Goal: Task Accomplishment & Management: Use online tool/utility

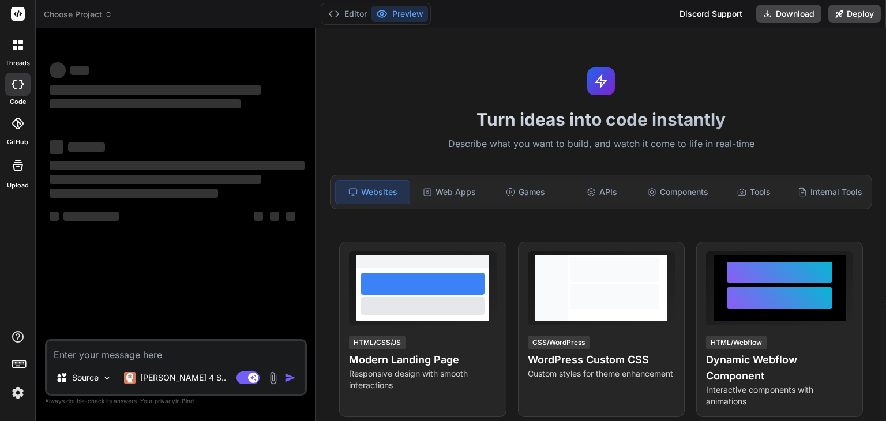
click at [85, 364] on div "Source Claude 4 S.. Agent Mode. When this toggle is activated, AI automatically…" at bounding box center [176, 367] width 262 height 57
click at [79, 355] on textarea at bounding box center [176, 351] width 258 height 21
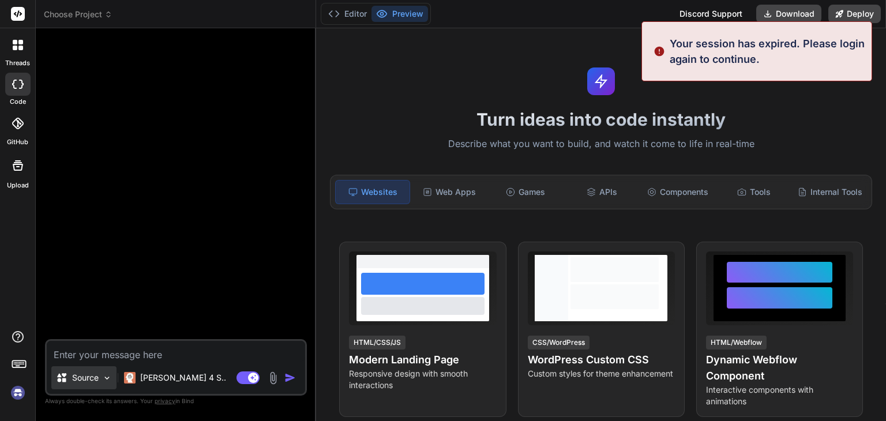
click at [86, 375] on p "Source" at bounding box center [85, 378] width 27 height 12
type textarea "x"
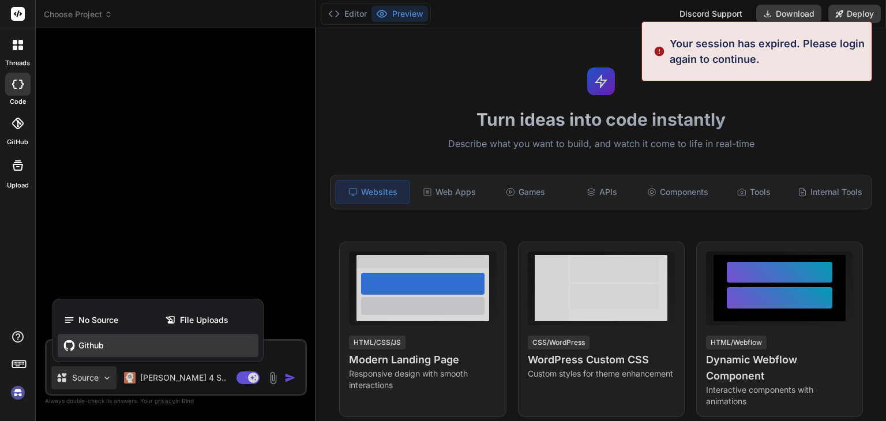
click at [98, 340] on span "Github" at bounding box center [90, 346] width 25 height 12
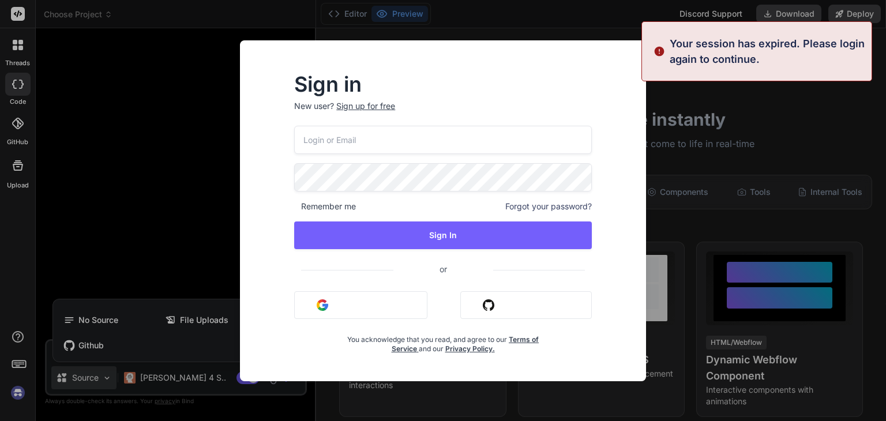
type input "buyfandim@instmail.uk"
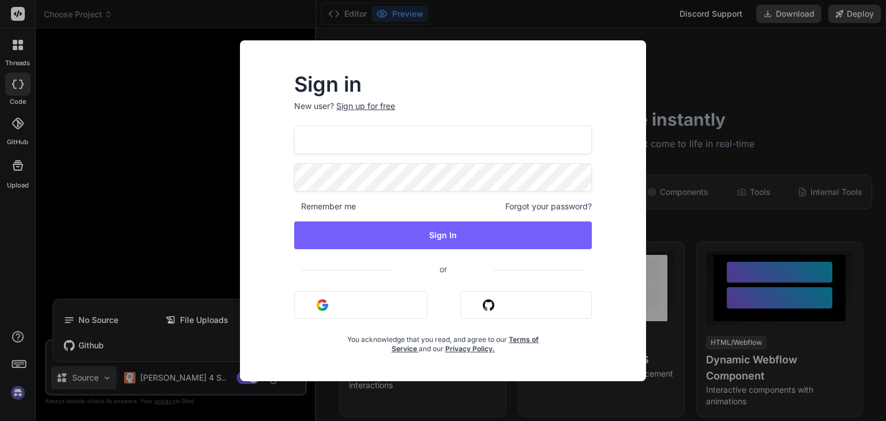
click at [332, 301] on button "Sign in with Google" at bounding box center [360, 305] width 133 height 28
click at [526, 312] on button "Sign in with Github" at bounding box center [526, 305] width 132 height 28
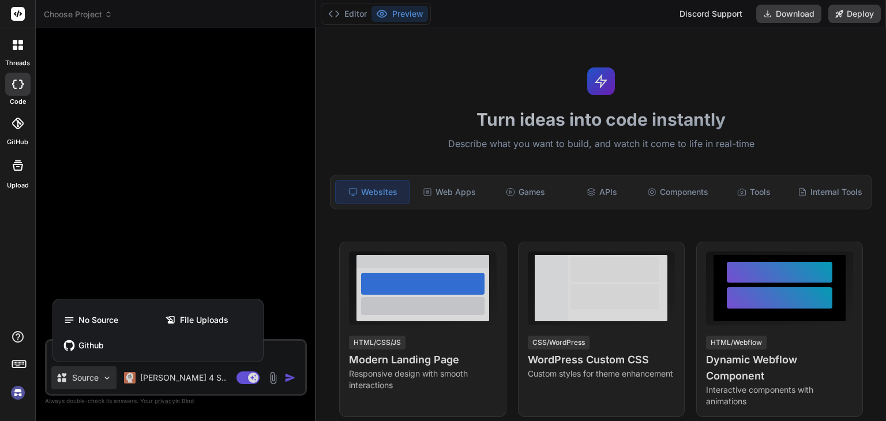
click at [106, 377] on div at bounding box center [443, 210] width 886 height 421
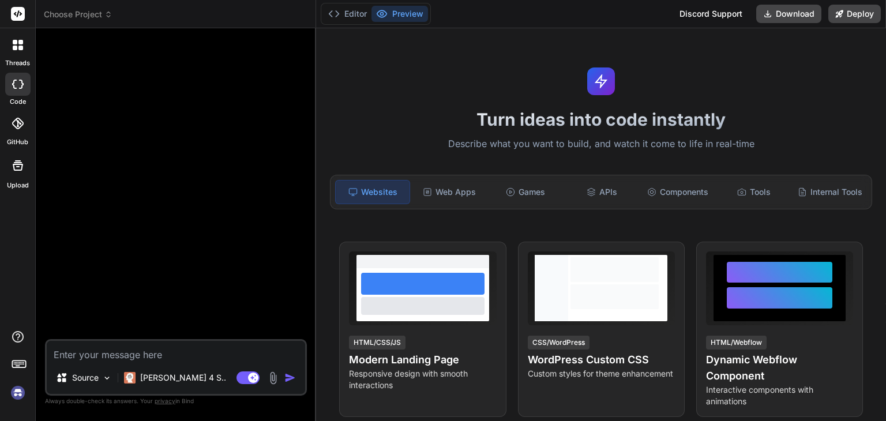
click at [15, 397] on img at bounding box center [18, 393] width 20 height 20
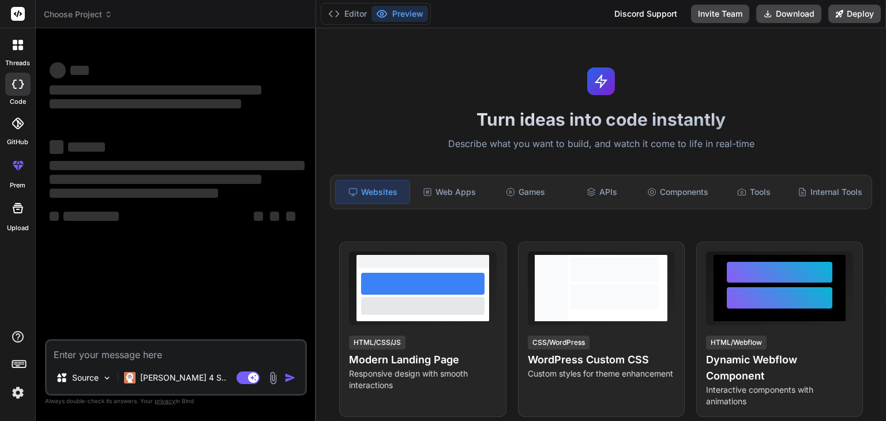
type textarea "x"
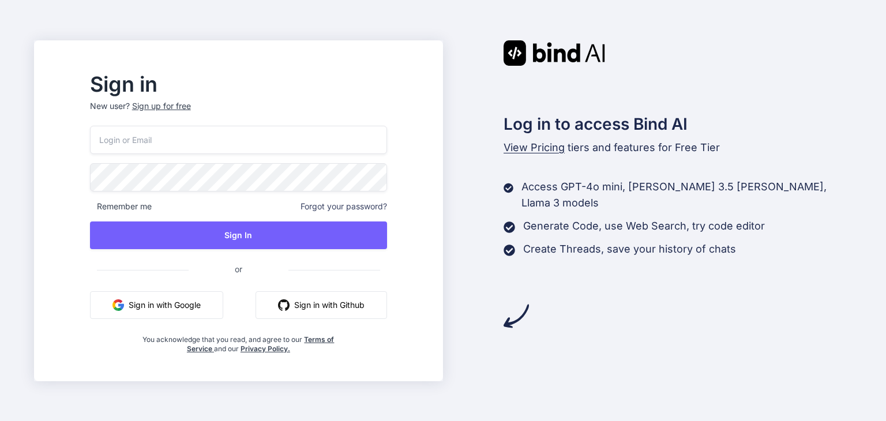
type input "[EMAIL_ADDRESS][DOMAIN_NAME]"
click at [197, 144] on input "buyfandim@instmail.uk" at bounding box center [238, 140] width 297 height 28
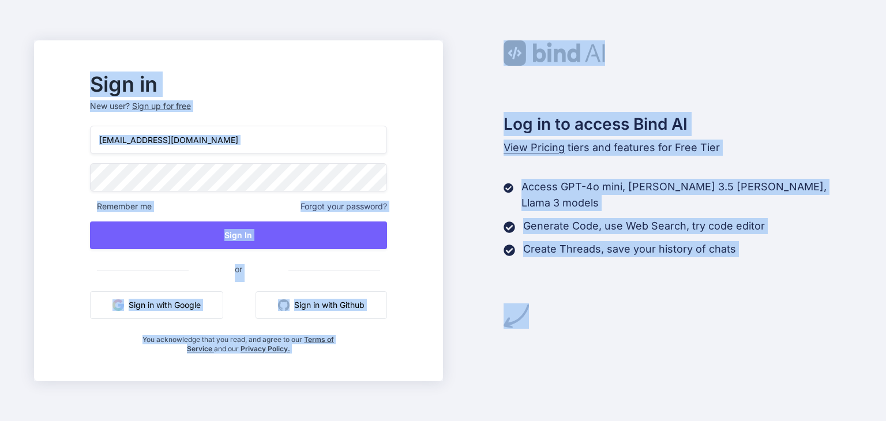
drag, startPoint x: 207, startPoint y: 118, endPoint x: 210, endPoint y: 102, distance: 16.4
click at [207, 118] on p "New user? Sign up for free" at bounding box center [238, 112] width 297 height 25
click at [191, 100] on div "Sign up for free" at bounding box center [161, 106] width 59 height 12
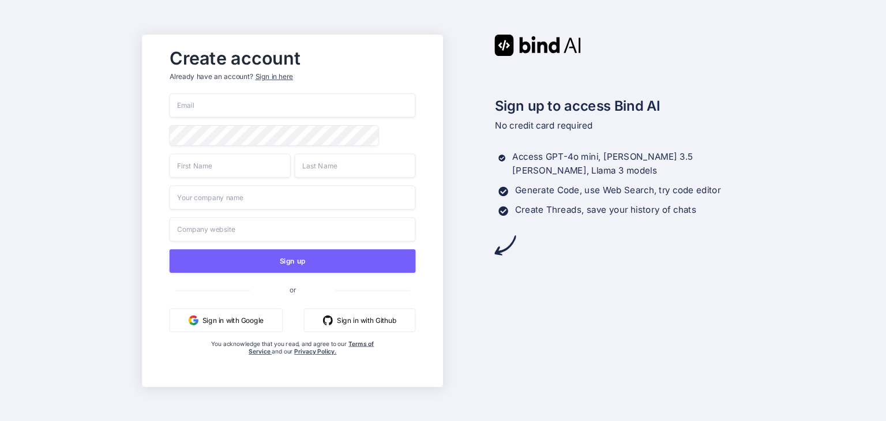
click at [213, 116] on div "Sign up or Sign in with Google Sign in with Github You acknowledge that you rea…" at bounding box center [292, 236] width 246 height 286
click at [217, 109] on input "email" at bounding box center [292, 105] width 246 height 24
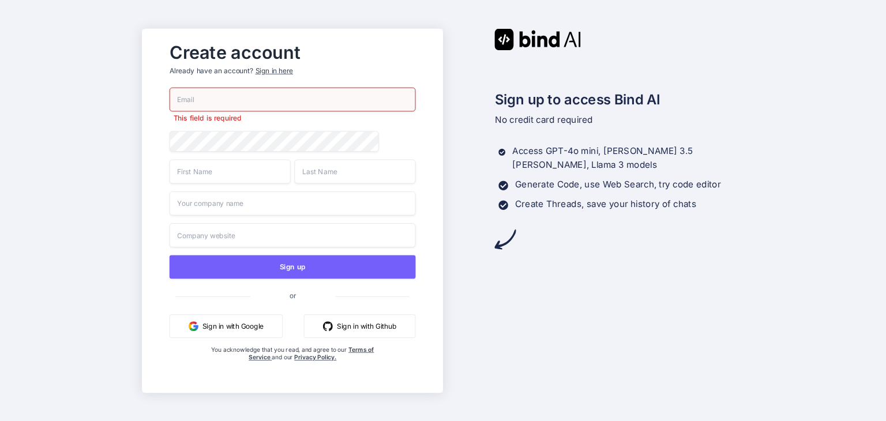
click at [238, 93] on input "email" at bounding box center [292, 99] width 246 height 24
click at [263, 84] on div "Create account Already have an account? Sign in here asvow778@mofu.be This fiel…" at bounding box center [293, 210] width 270 height 349
paste input "gunyoudo@fuwamofu.com"
type input "gunyoudo@fuwamofu.com"
click at [175, 181] on div "gunyoudo@fuwamofu.com This field is required Sign up or Sign in with Google Sig…" at bounding box center [292, 236] width 246 height 298
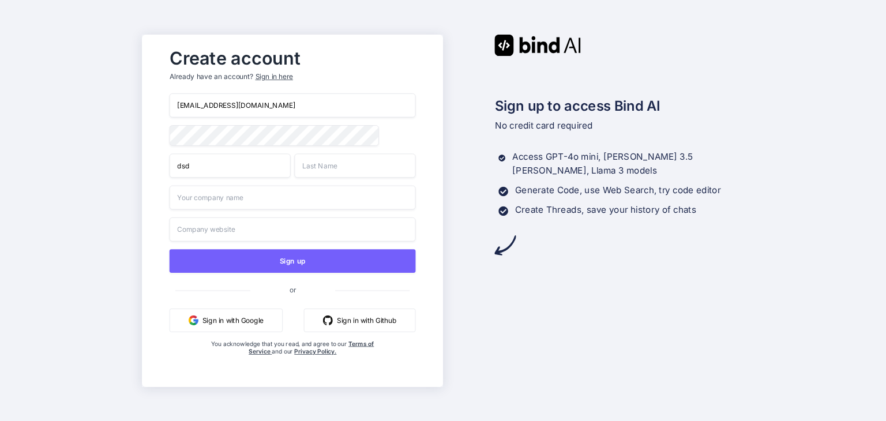
type input "dsd"
drag, startPoint x: 339, startPoint y: 163, endPoint x: 334, endPoint y: 166, distance: 5.9
click at [339, 163] on input "asf" at bounding box center [354, 165] width 121 height 24
type input "asf"
click at [254, 208] on input "asf" at bounding box center [292, 197] width 246 height 24
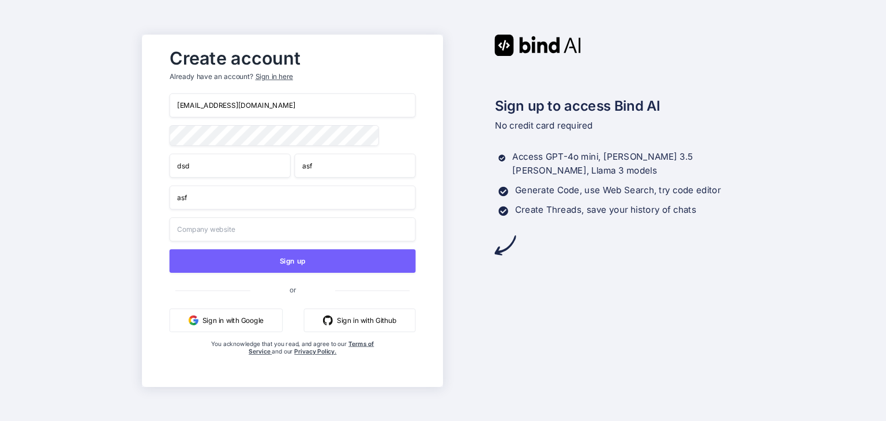
type input "asf"
click at [235, 222] on input "as" at bounding box center [292, 229] width 246 height 24
click at [230, 231] on input "asfsfa" at bounding box center [292, 229] width 246 height 24
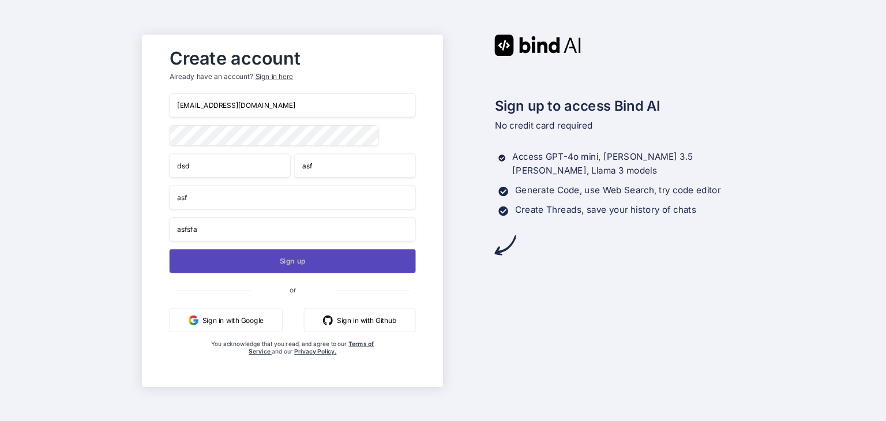
type input "asfsfa"
click at [227, 268] on button "Sign up" at bounding box center [292, 261] width 246 height 24
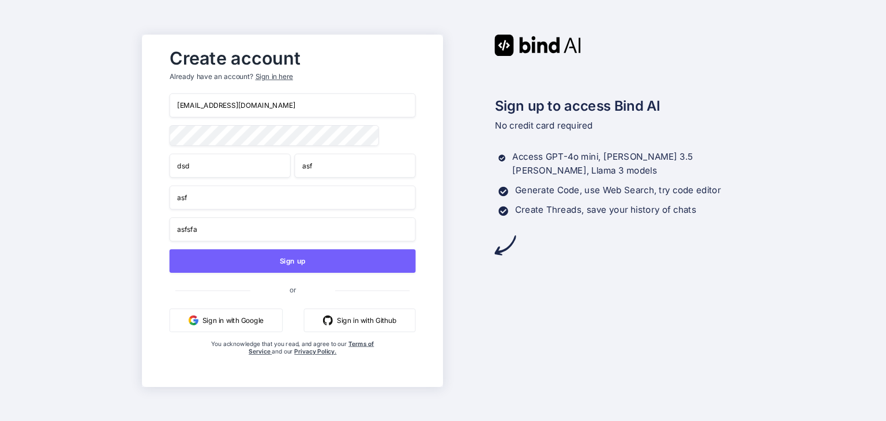
click at [264, 93] on input "gunyoudo@fuwamofu.com" at bounding box center [292, 105] width 246 height 24
paste input "actraw815@hamham.uk"
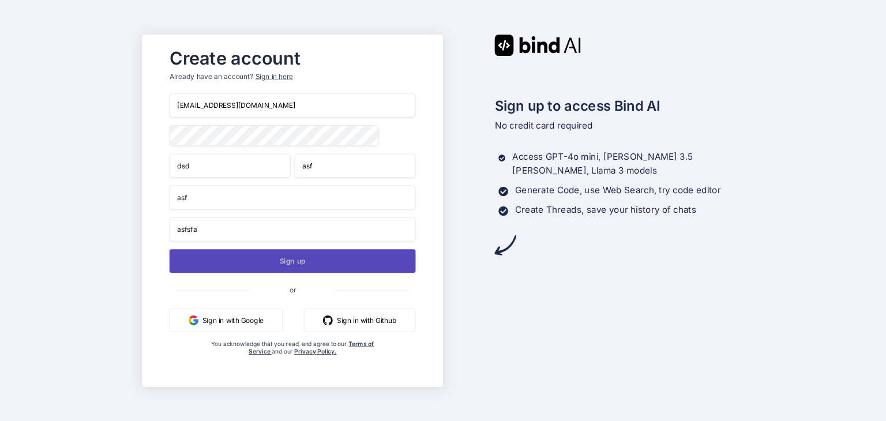
type input "actraw815@hamham.uk"
click at [250, 256] on button "Sign up" at bounding box center [292, 261] width 246 height 24
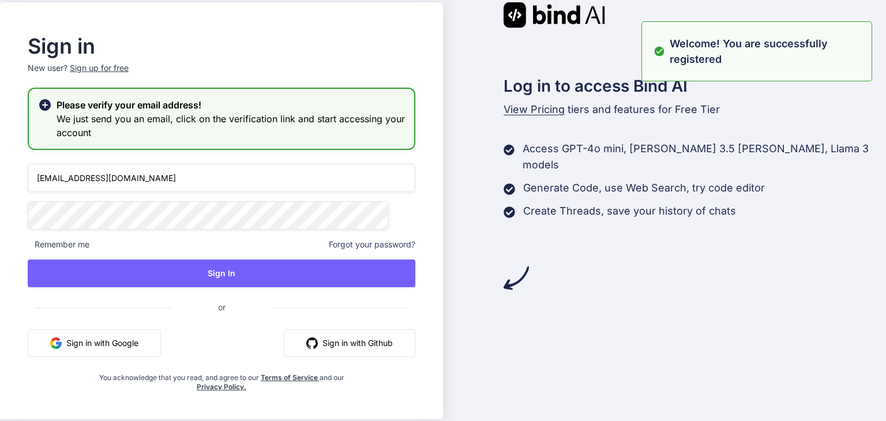
type input "actraw815@hamham.uk"
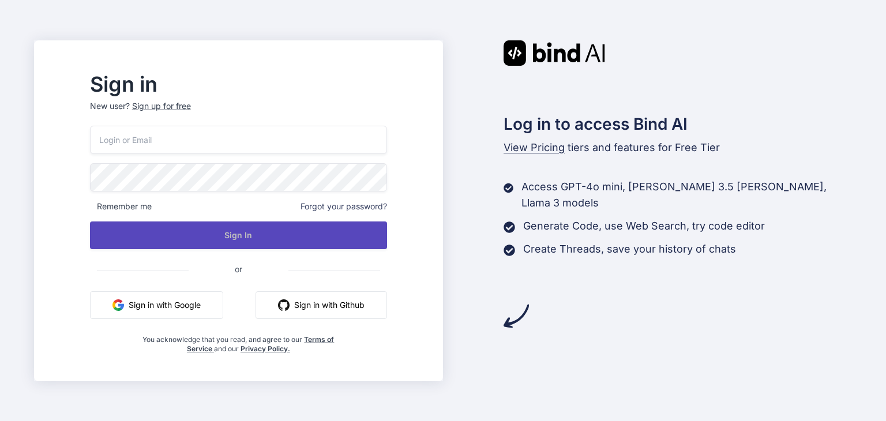
type input "[EMAIL_ADDRESS][DOMAIN_NAME]"
click at [164, 224] on button "Sign In" at bounding box center [238, 236] width 297 height 28
click at [246, 231] on button "Sign In" at bounding box center [238, 236] width 297 height 28
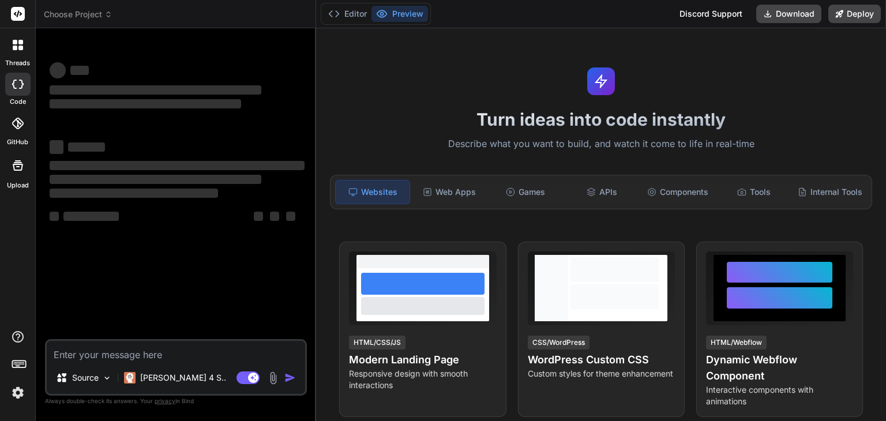
click at [16, 398] on img at bounding box center [18, 393] width 20 height 20
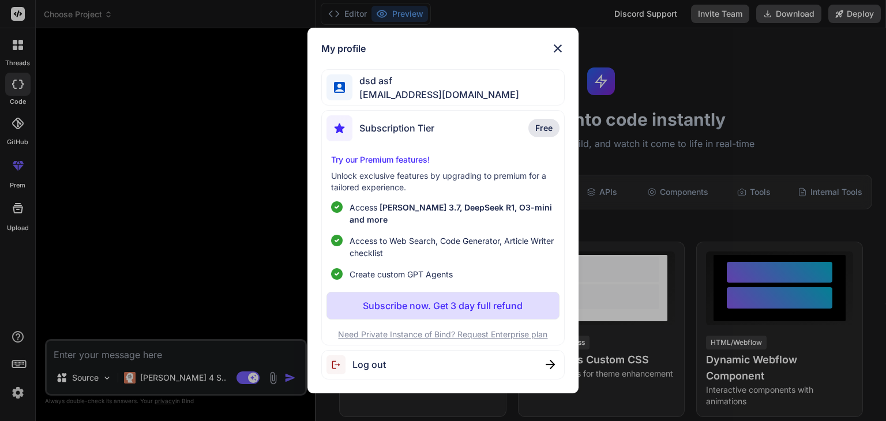
type textarea "x"
click at [441, 312] on button "Subscribe now. Get 3 day full refund" at bounding box center [443, 306] width 233 height 28
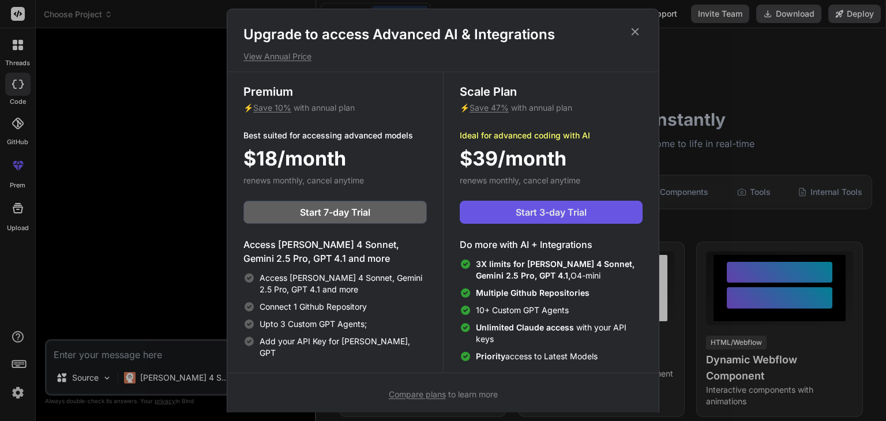
click at [529, 217] on span "Start 3-day Trial" at bounding box center [551, 212] width 71 height 14
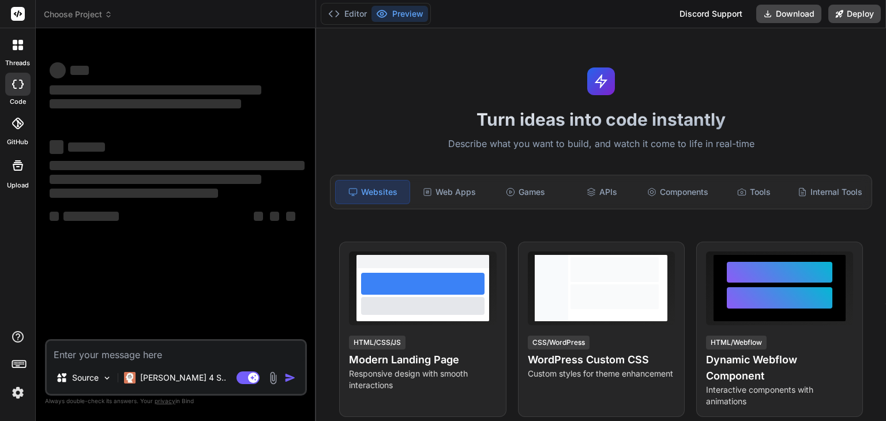
click at [81, 359] on textarea at bounding box center [176, 351] width 258 height 21
click at [98, 380] on p "Source" at bounding box center [85, 378] width 27 height 12
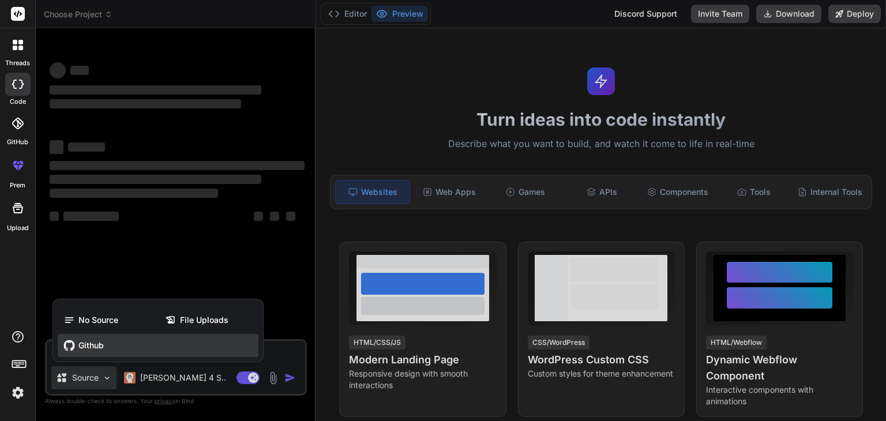
click at [90, 349] on span "Github" at bounding box center [90, 346] width 25 height 12
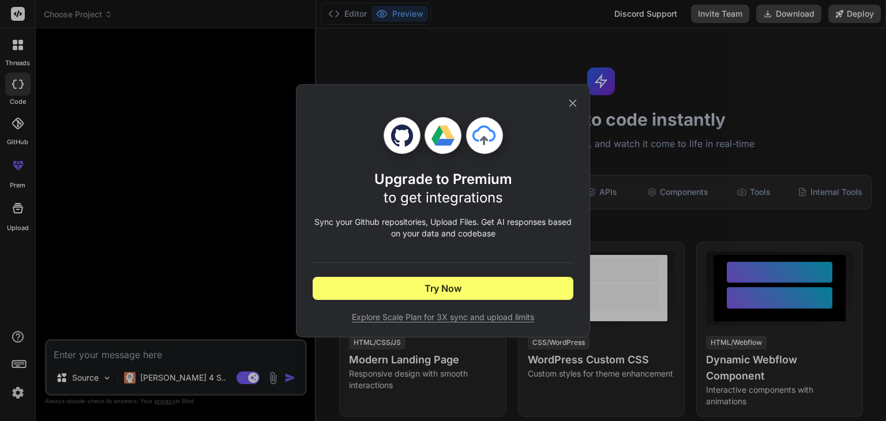
click at [411, 325] on div "Upgrade to Premium to get integrations Sync your Github repositories, Upload Fi…" at bounding box center [443, 211] width 261 height 252
click at [580, 96] on div "Upgrade to Premium to get integrations Sync your Github repositories, Upload Fi…" at bounding box center [443, 210] width 294 height 253
click at [575, 107] on icon at bounding box center [573, 103] width 13 height 13
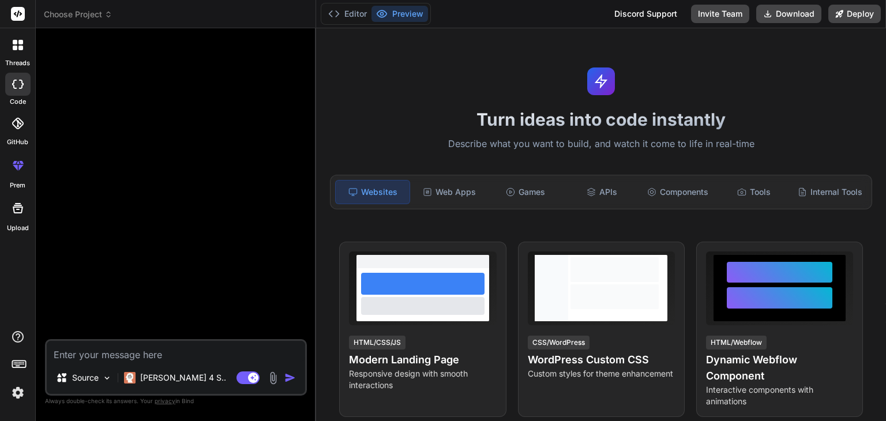
click at [137, 354] on textarea at bounding box center [176, 351] width 258 height 21
click at [275, 383] on img at bounding box center [273, 378] width 13 height 13
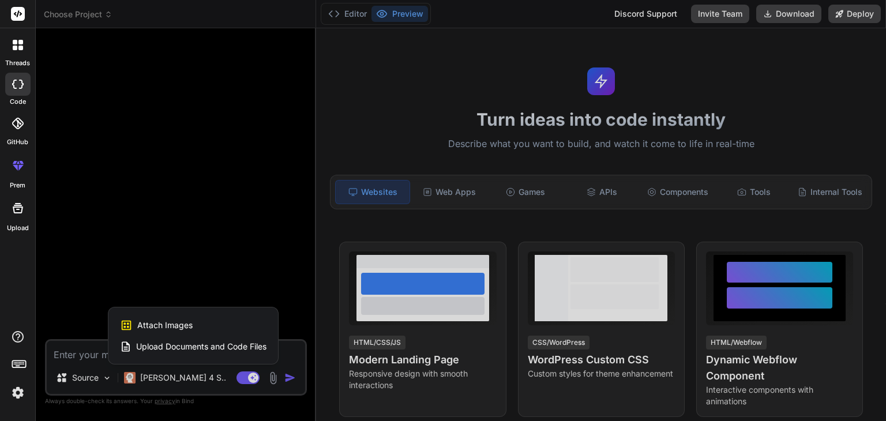
click at [166, 339] on div "Upload Documents and Code Files" at bounding box center [193, 346] width 147 height 21
type textarea "x"
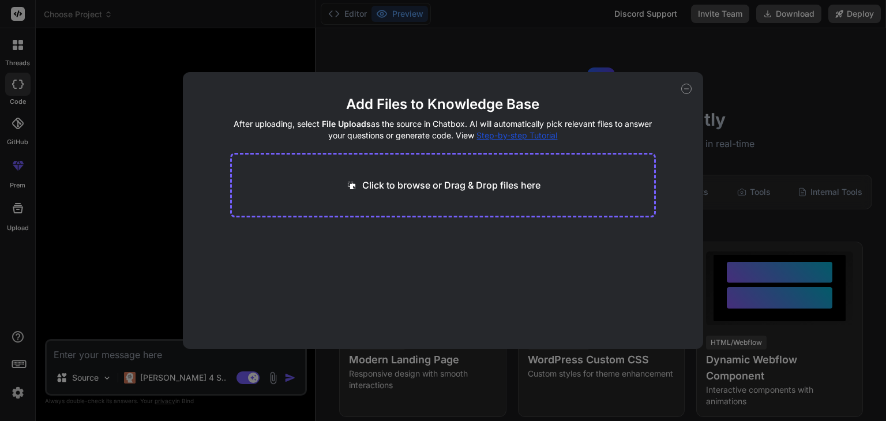
click at [459, 176] on div "Click to browse or Drag & Drop files here" at bounding box center [443, 185] width 426 height 65
click at [459, 188] on p "Click to browse or Drag & Drop files here" at bounding box center [451, 185] width 178 height 14
type input "C:\fakepath\MU250145613_1758610864.pdf"
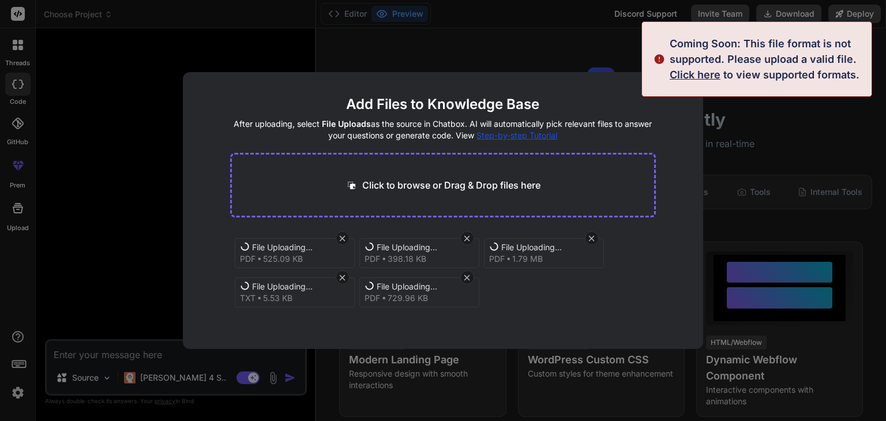
click at [593, 234] on icon at bounding box center [592, 239] width 10 height 10
click at [462, 241] on icon at bounding box center [467, 239] width 10 height 10
click at [340, 239] on icon at bounding box center [343, 239] width 10 height 10
click at [340, 238] on icon at bounding box center [343, 239] width 10 height 10
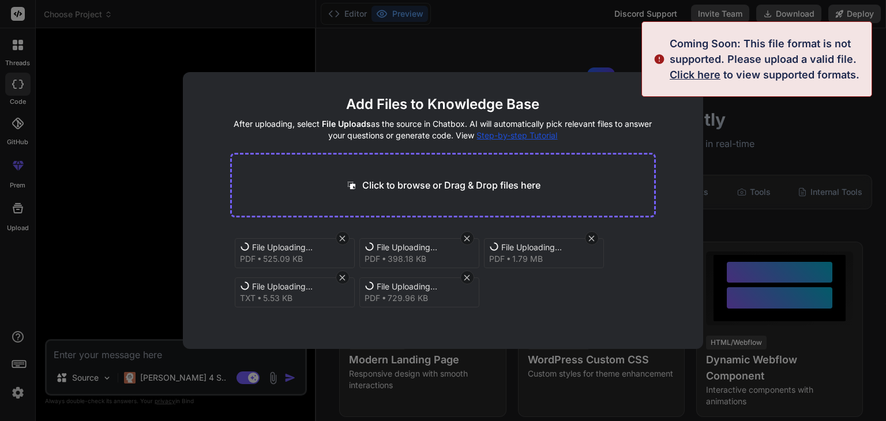
click at [341, 238] on icon at bounding box center [343, 239] width 10 height 10
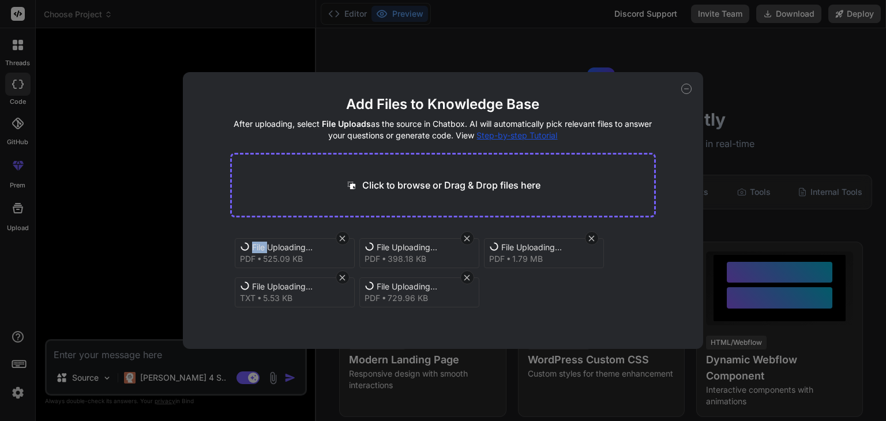
click at [341, 238] on icon at bounding box center [343, 239] width 10 height 10
click at [342, 238] on icon at bounding box center [343, 238] width 6 height 6
click at [588, 237] on icon at bounding box center [592, 239] width 10 height 10
click at [470, 282] on icon at bounding box center [467, 278] width 10 height 10
click at [688, 85] on icon at bounding box center [686, 89] width 10 height 10
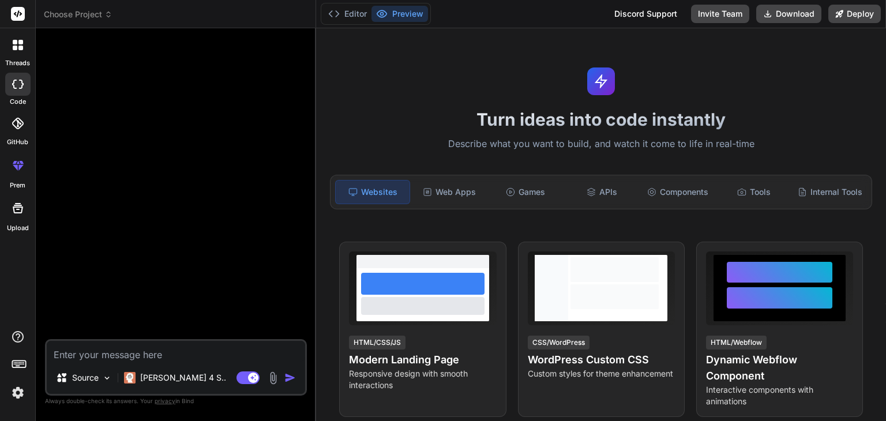
click at [275, 382] on img at bounding box center [273, 378] width 13 height 13
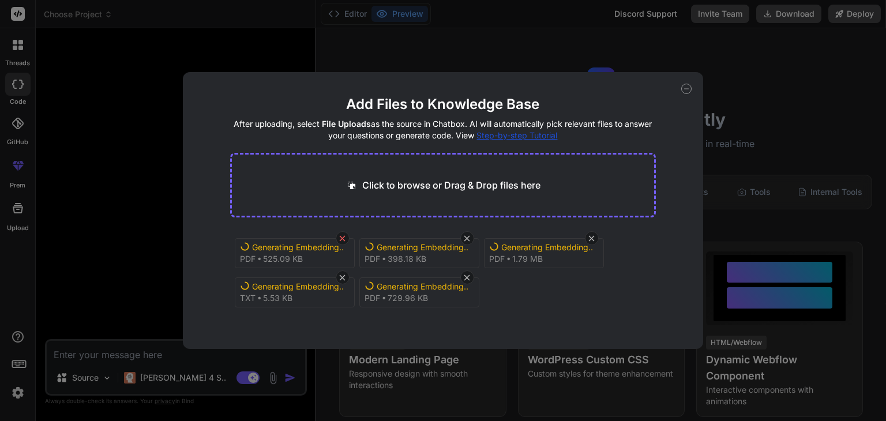
click at [339, 241] on icon at bounding box center [343, 239] width 10 height 10
click at [336, 276] on div at bounding box center [343, 278] width 14 height 14
click at [339, 242] on icon at bounding box center [343, 239] width 10 height 10
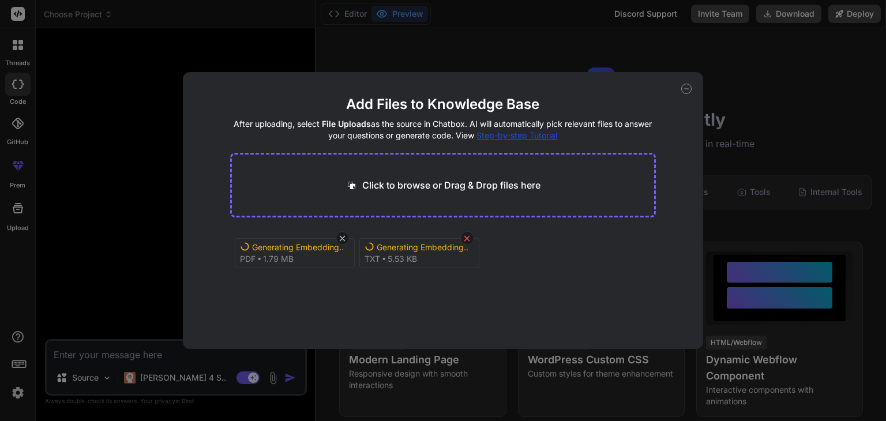
click at [470, 241] on icon at bounding box center [467, 239] width 10 height 10
click at [343, 241] on icon at bounding box center [343, 239] width 10 height 10
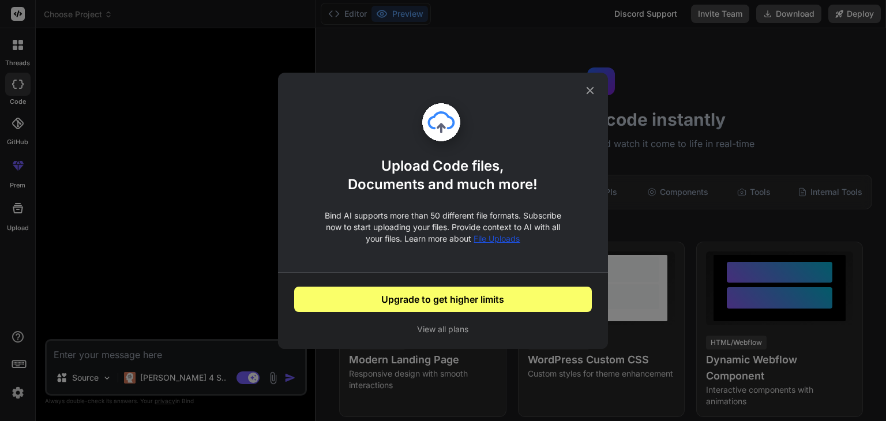
click at [406, 201] on p "Upload Code files, Documents and much more!" at bounding box center [443, 183] width 190 height 53
click at [590, 88] on icon at bounding box center [590, 90] width 13 height 13
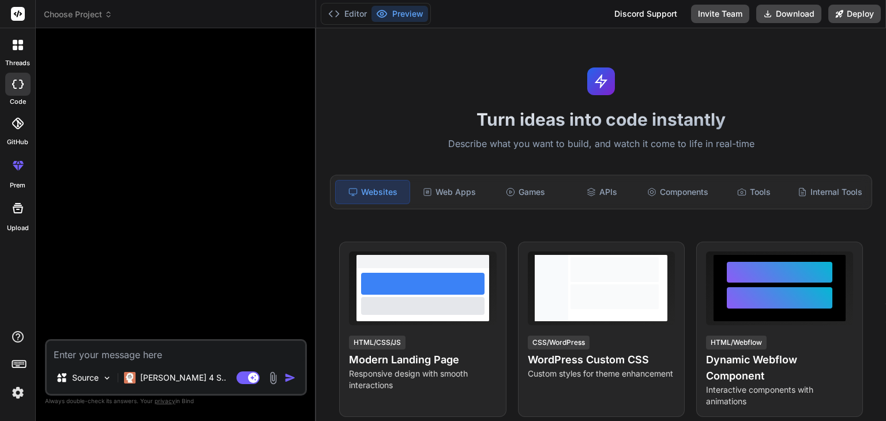
click at [272, 379] on img at bounding box center [273, 378] width 13 height 13
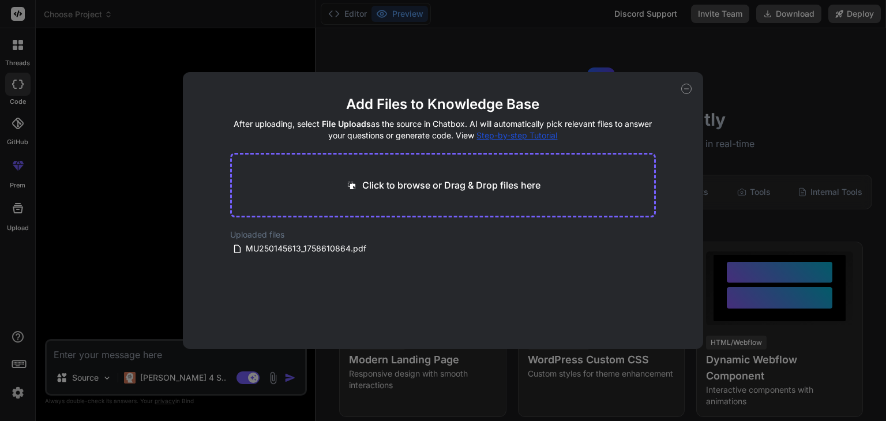
type textarea "x"
click at [406, 197] on div "Click to browse or Drag & Drop files here" at bounding box center [443, 185] width 426 height 65
click at [455, 181] on p "Click to browse or Drag & Drop files here" at bounding box center [451, 185] width 178 height 14
click at [366, 245] on div "MU250145613_1758610864.pdf" at bounding box center [307, 249] width 148 height 14
click at [388, 245] on icon at bounding box center [389, 249] width 10 height 10
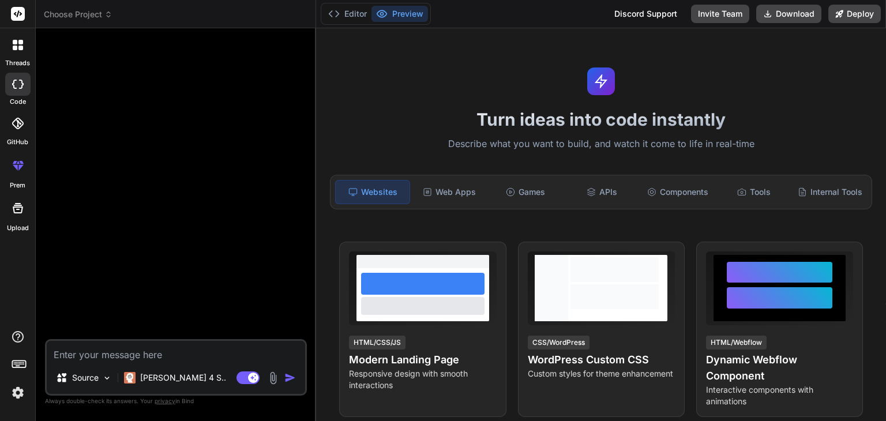
type textarea "x"
